Goal: Check status: Check status

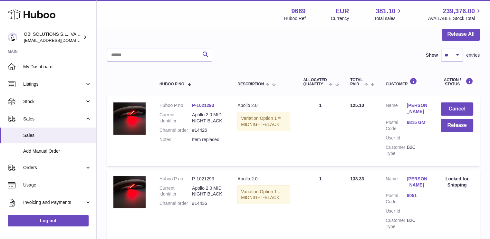
scroll to position [64, 0]
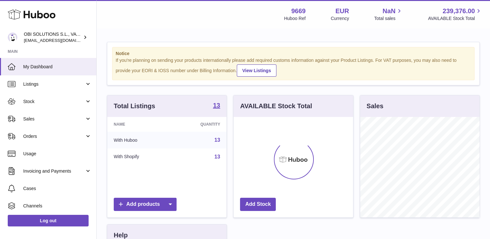
scroll to position [101, 120]
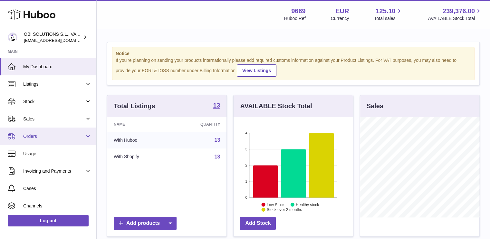
click at [37, 134] on span "Orders" at bounding box center [54, 136] width 62 height 6
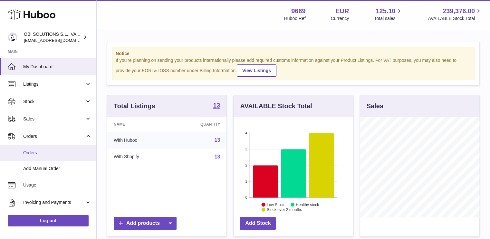
click at [34, 150] on span "Orders" at bounding box center [57, 153] width 68 height 6
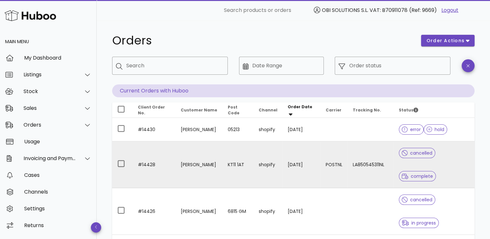
click at [196, 150] on td "[PERSON_NAME]" at bounding box center [199, 165] width 47 height 47
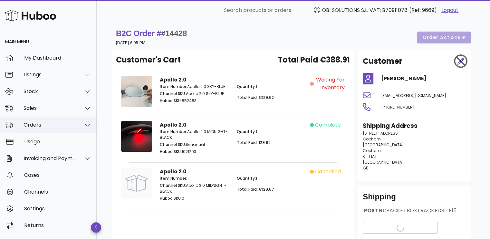
click at [43, 125] on div "Orders" at bounding box center [50, 125] width 53 height 6
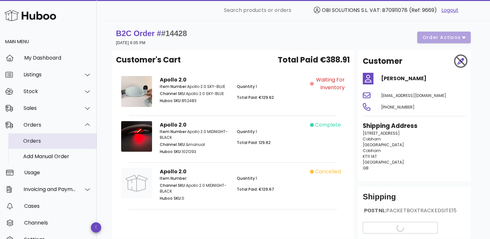
click at [40, 139] on div "Orders" at bounding box center [57, 141] width 68 height 6
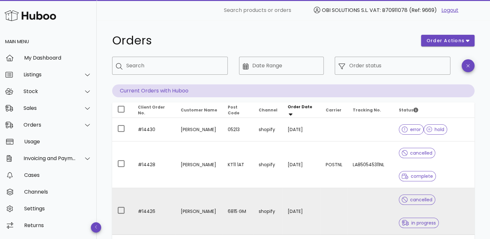
click at [215, 188] on td "[PERSON_NAME]" at bounding box center [199, 211] width 47 height 47
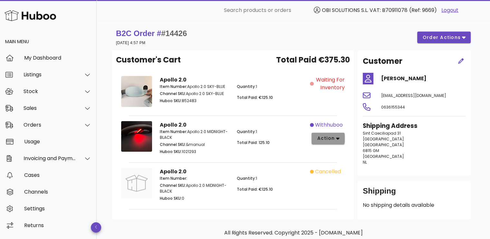
click at [335, 136] on span "action" at bounding box center [328, 138] width 23 height 7
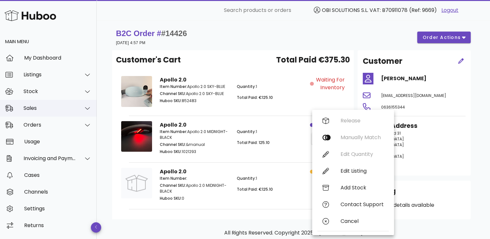
click at [43, 108] on div "Sales" at bounding box center [50, 108] width 53 height 6
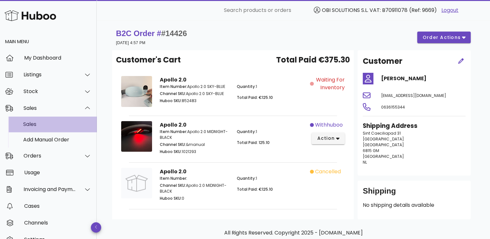
click at [35, 124] on div "Sales" at bounding box center [57, 124] width 68 height 6
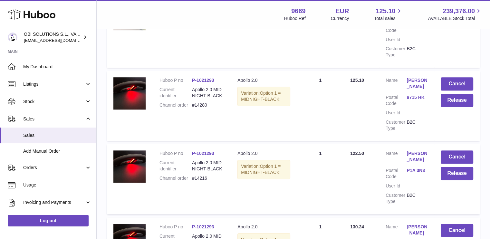
scroll to position [355, 0]
